Goal: Task Accomplishment & Management: Use online tool/utility

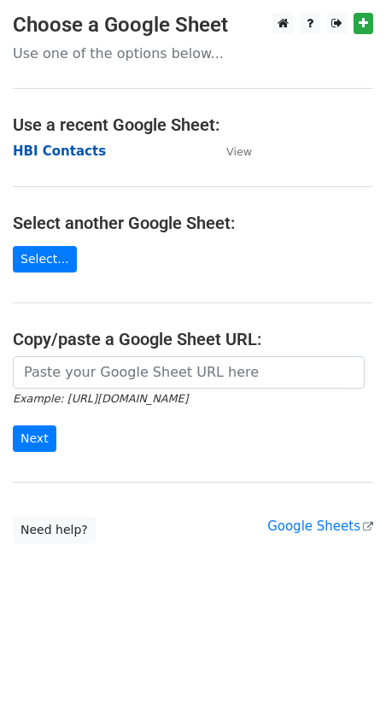
click at [71, 151] on strong "HBI Contacts" at bounding box center [59, 151] width 93 height 15
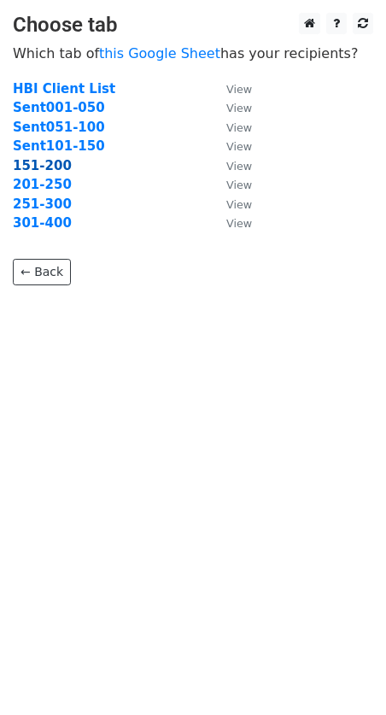
click at [46, 167] on strong "151-200" at bounding box center [42, 165] width 59 height 15
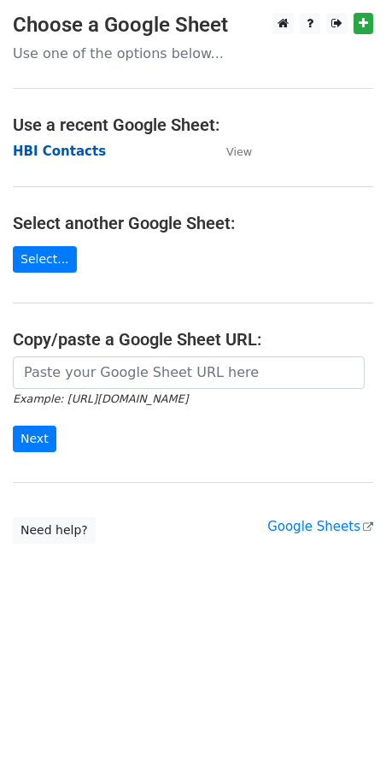
click at [64, 148] on strong "HBI Contacts" at bounding box center [59, 151] width 93 height 15
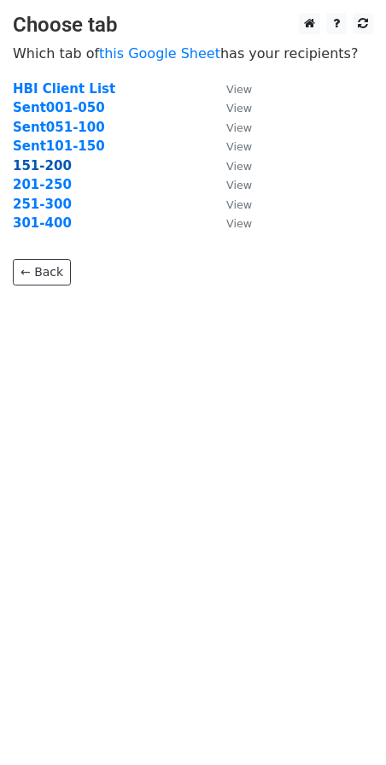
click at [29, 164] on strong "151-200" at bounding box center [42, 165] width 59 height 15
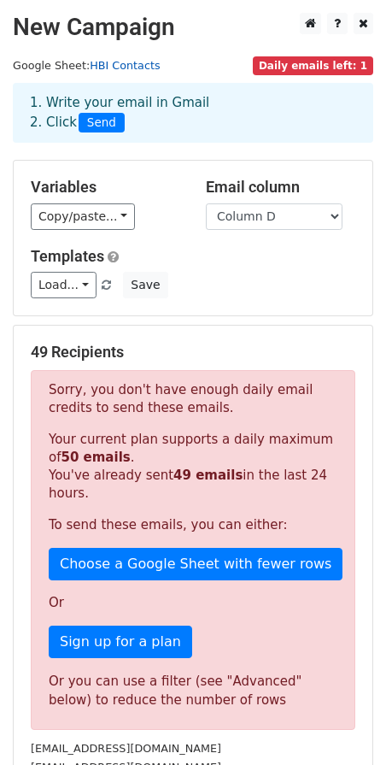
click at [112, 67] on link "HBI Contacts" at bounding box center [125, 65] width 70 height 13
click at [110, 62] on link "HBI Contacts" at bounding box center [125, 65] width 70 height 13
